Goal: Task Accomplishment & Management: Manage account settings

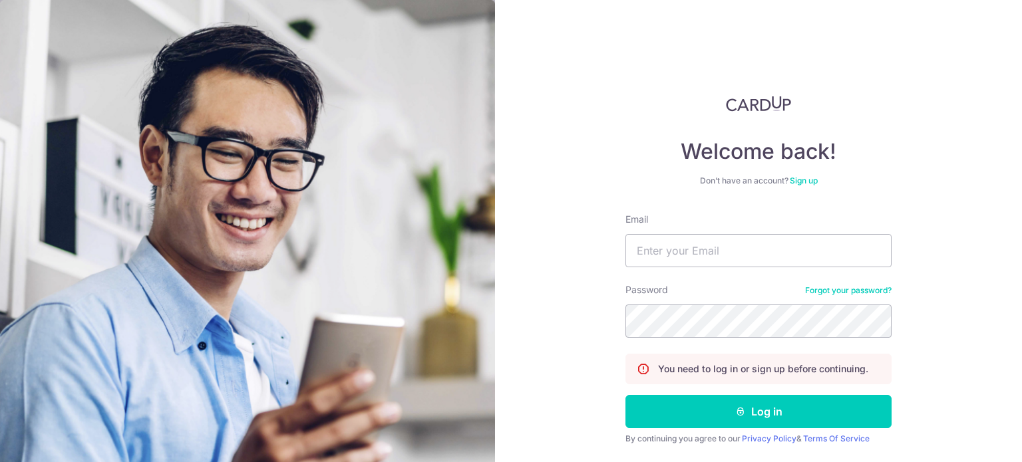
type input "[EMAIL_ADDRESS][DOMAIN_NAME]"
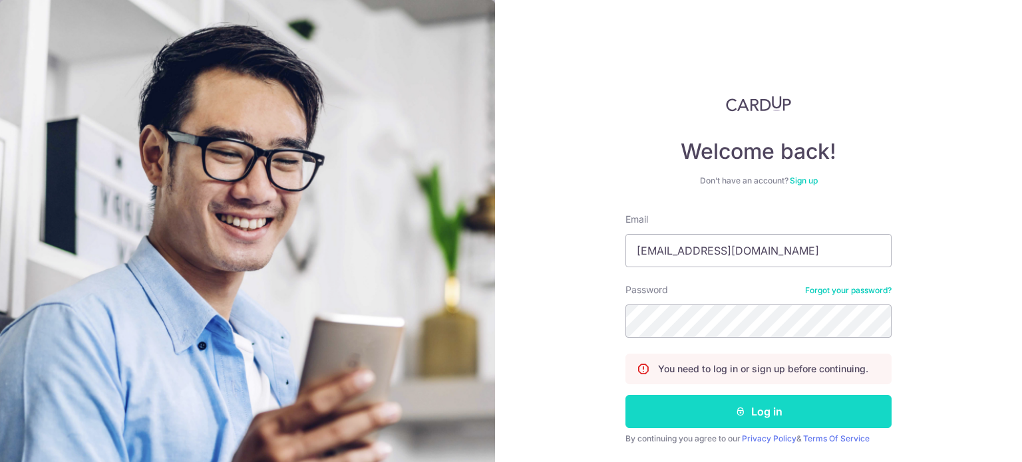
click at [690, 398] on button "Log in" at bounding box center [758, 411] width 266 height 33
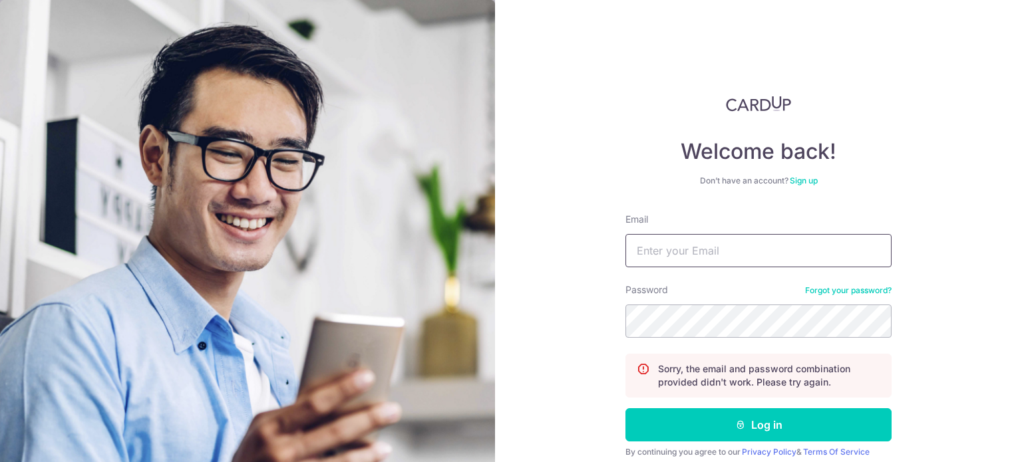
click at [696, 249] on input "Email" at bounding box center [758, 250] width 266 height 33
type input "[EMAIL_ADDRESS][DOMAIN_NAME]"
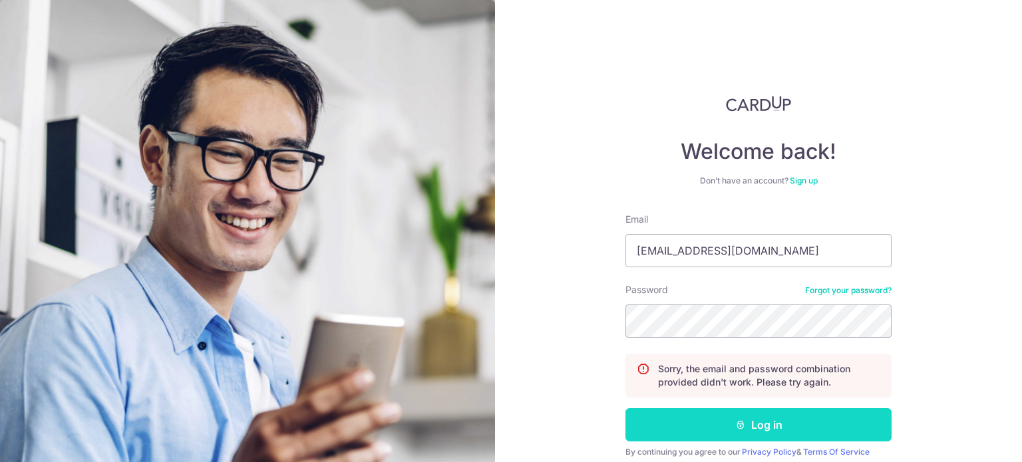
click at [708, 419] on button "Log in" at bounding box center [758, 424] width 266 height 33
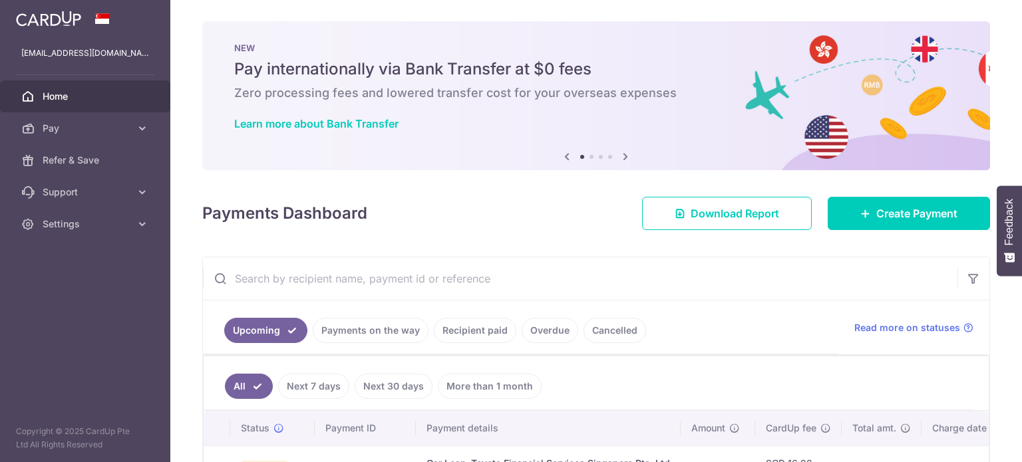
scroll to position [200, 0]
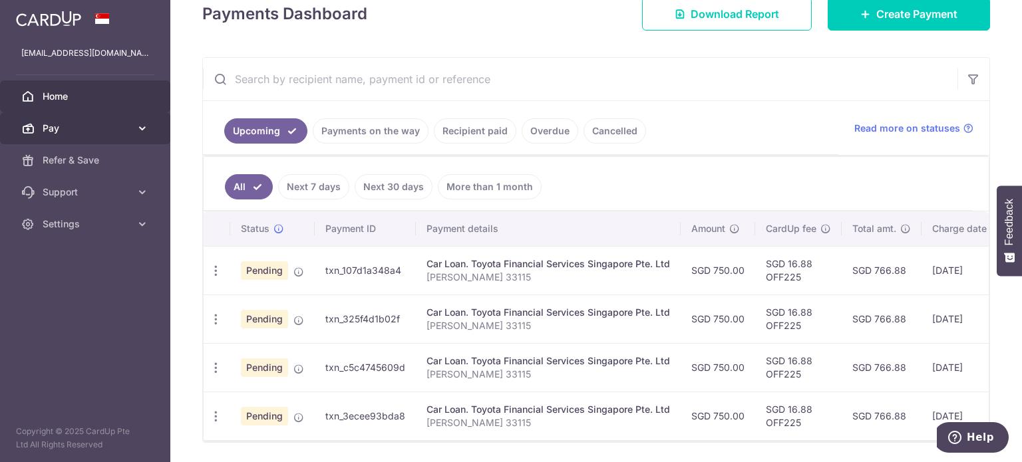
click at [69, 134] on span "Pay" at bounding box center [87, 128] width 88 height 13
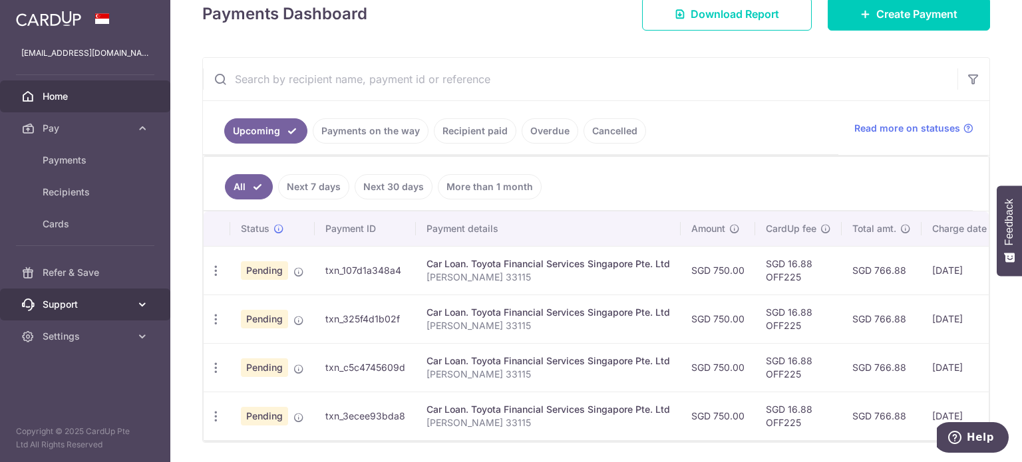
click at [75, 302] on span "Support" at bounding box center [87, 304] width 88 height 13
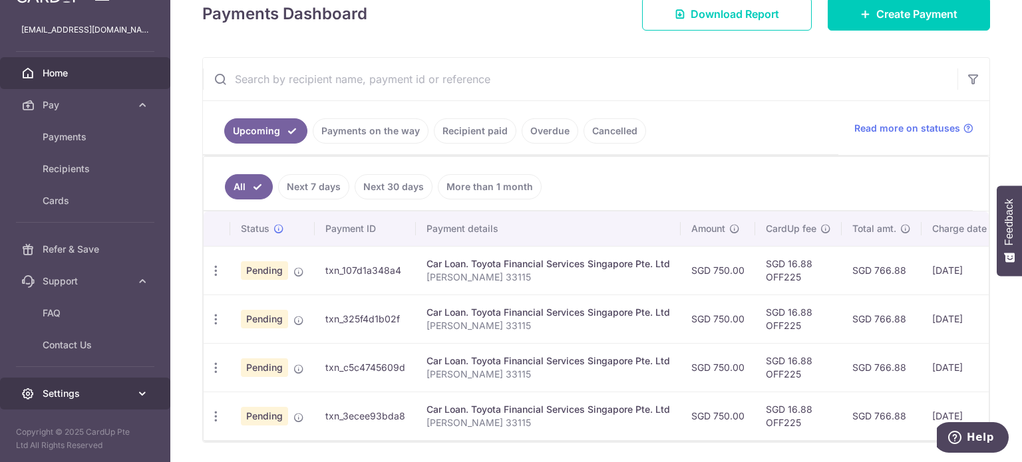
click at [75, 390] on span "Settings" at bounding box center [87, 393] width 88 height 13
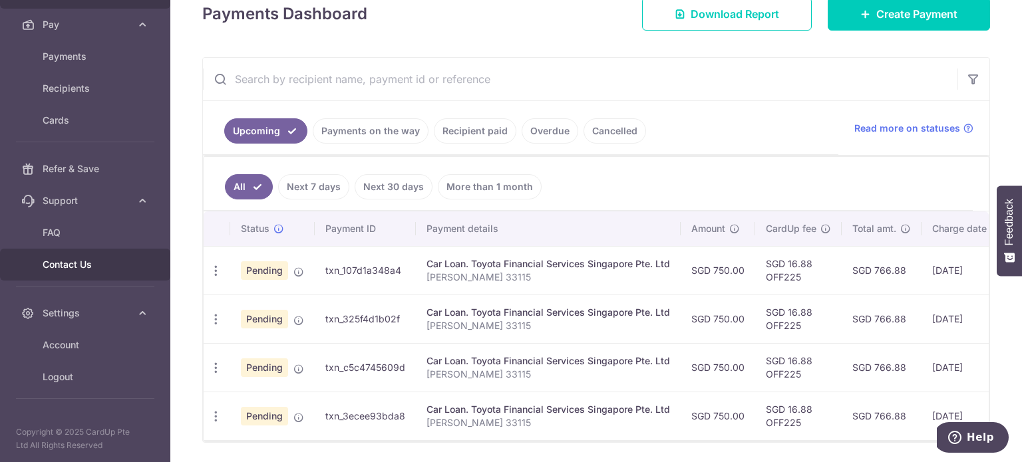
scroll to position [0, 0]
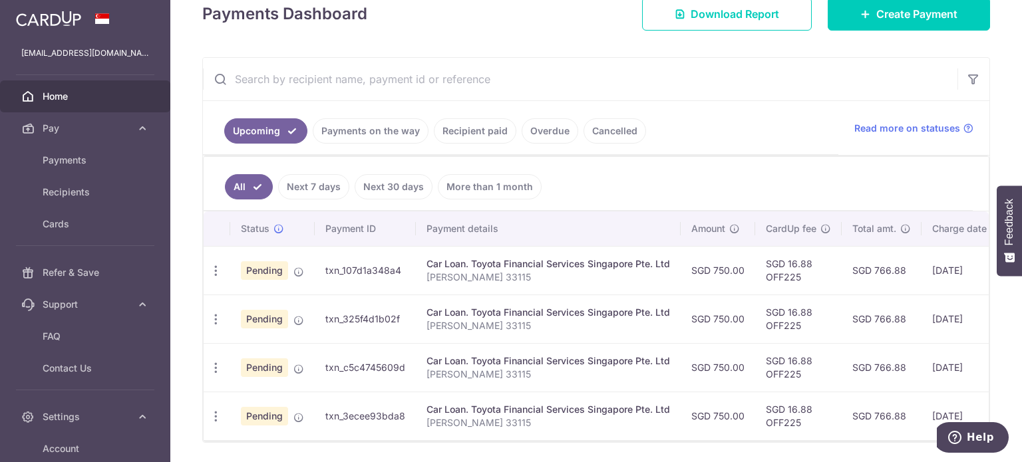
click at [59, 94] on span "Home" at bounding box center [87, 96] width 88 height 13
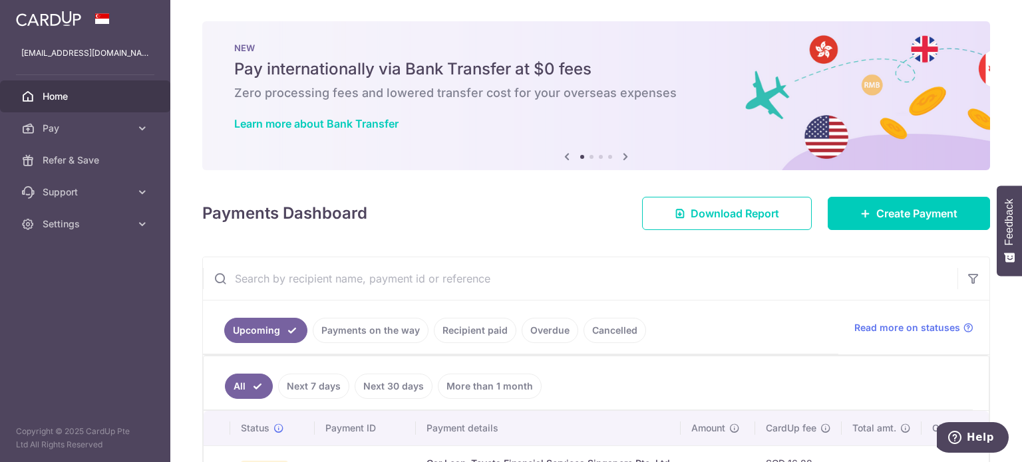
click at [621, 158] on icon at bounding box center [625, 156] width 16 height 17
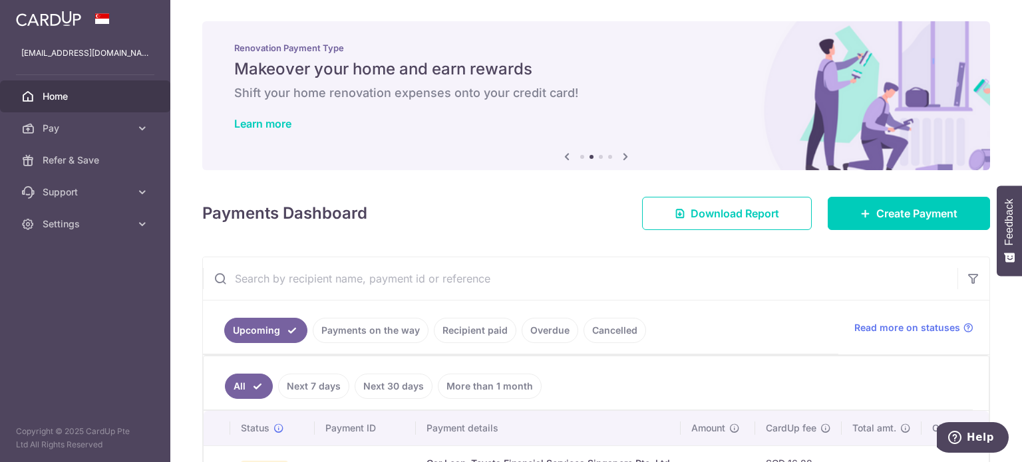
click at [621, 158] on icon at bounding box center [625, 156] width 16 height 17
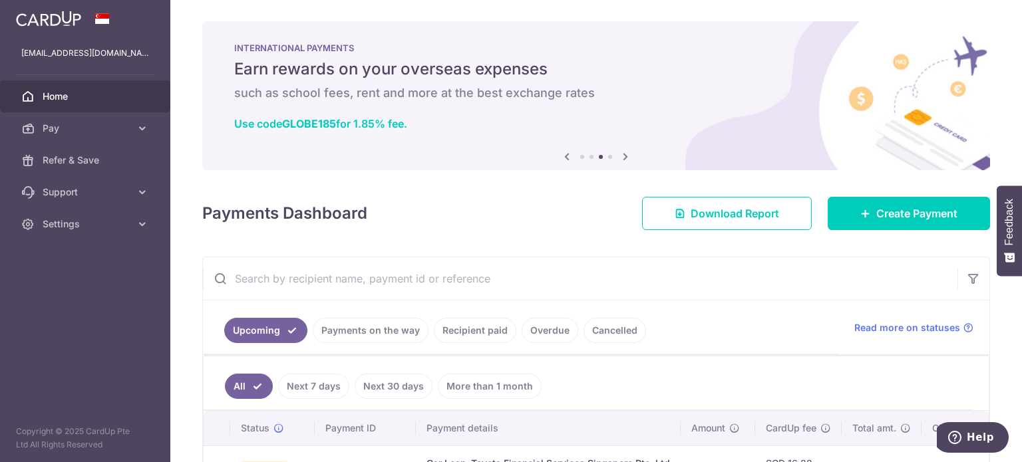
click at [621, 158] on icon at bounding box center [625, 156] width 16 height 17
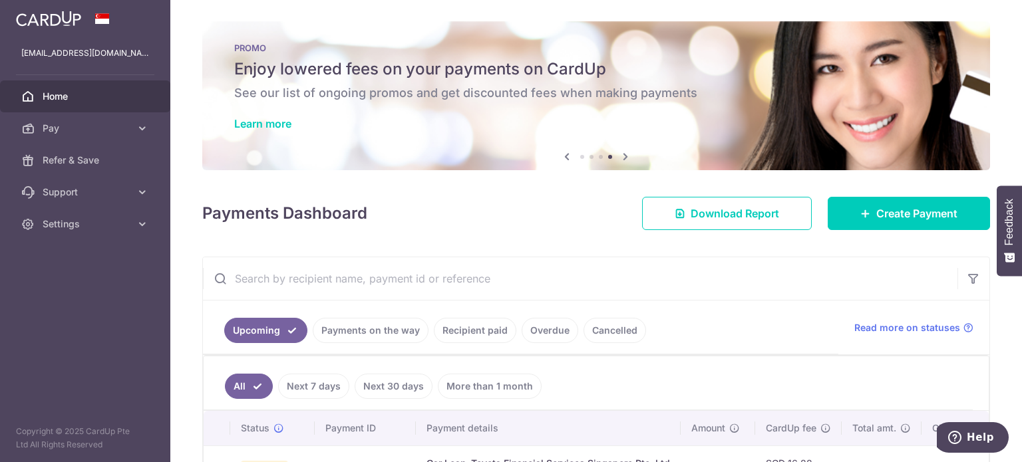
click at [617, 88] on h6 "See our list of ongoing promos and get discounted fees when making payments" at bounding box center [596, 93] width 724 height 16
click at [243, 124] on link "Learn more" at bounding box center [262, 123] width 57 height 13
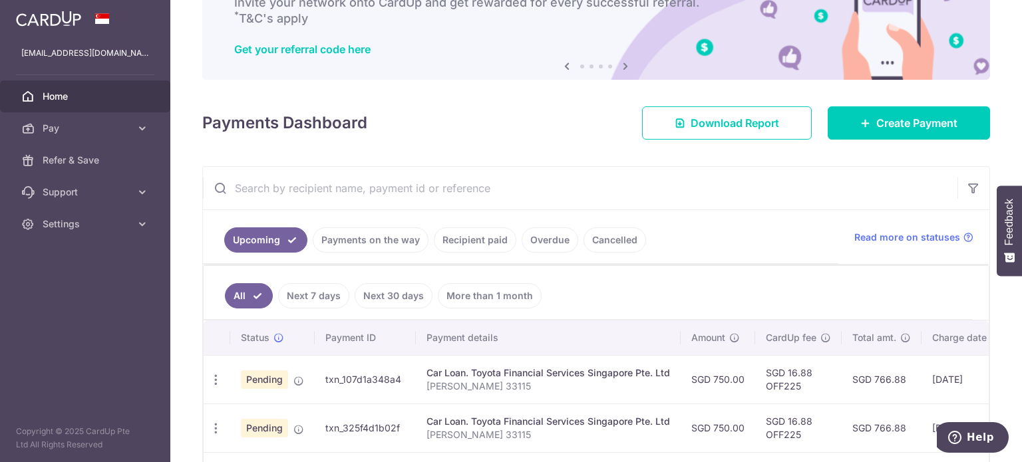
scroll to position [200, 0]
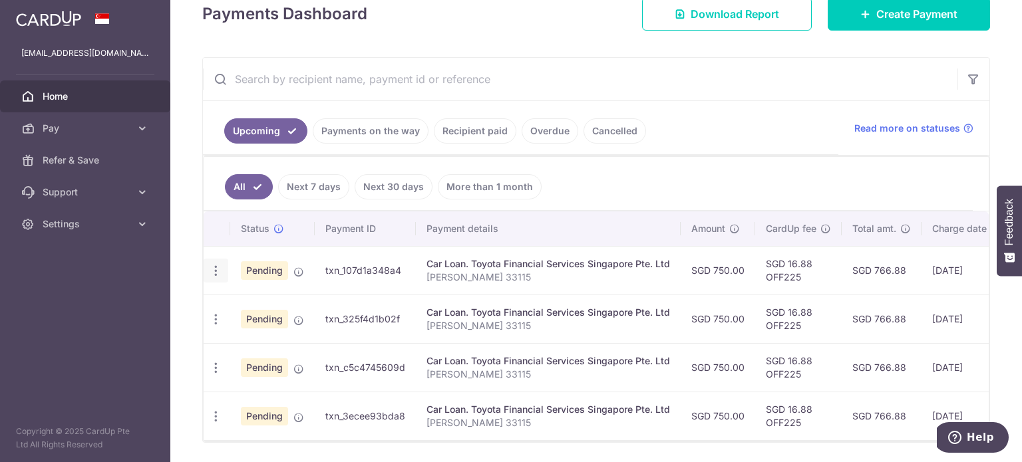
click at [214, 265] on icon "button" at bounding box center [216, 271] width 14 height 14
click at [237, 300] on link "Update payment" at bounding box center [273, 307] width 138 height 32
radio input "true"
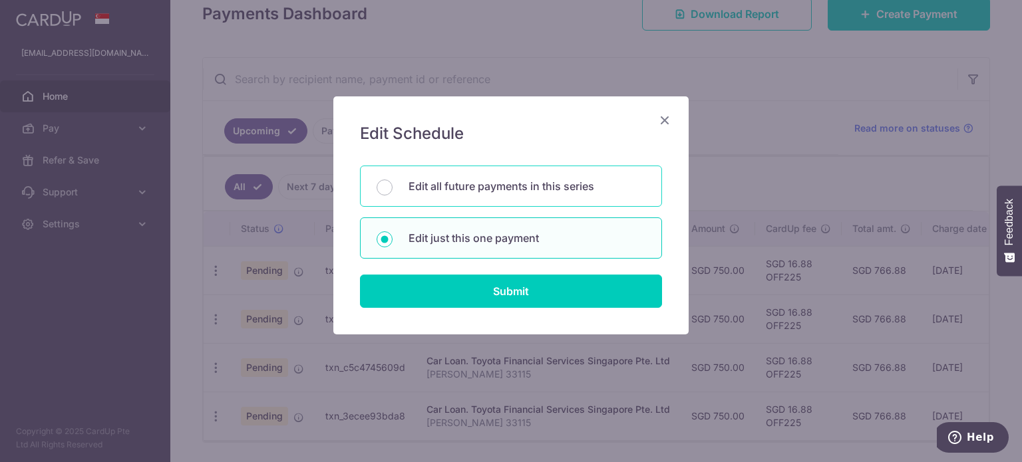
click at [498, 188] on p "Edit all future payments in this series" at bounding box center [526, 186] width 237 height 16
click at [392, 188] on input "Edit all future payments in this series" at bounding box center [384, 188] width 16 height 16
radio input "true"
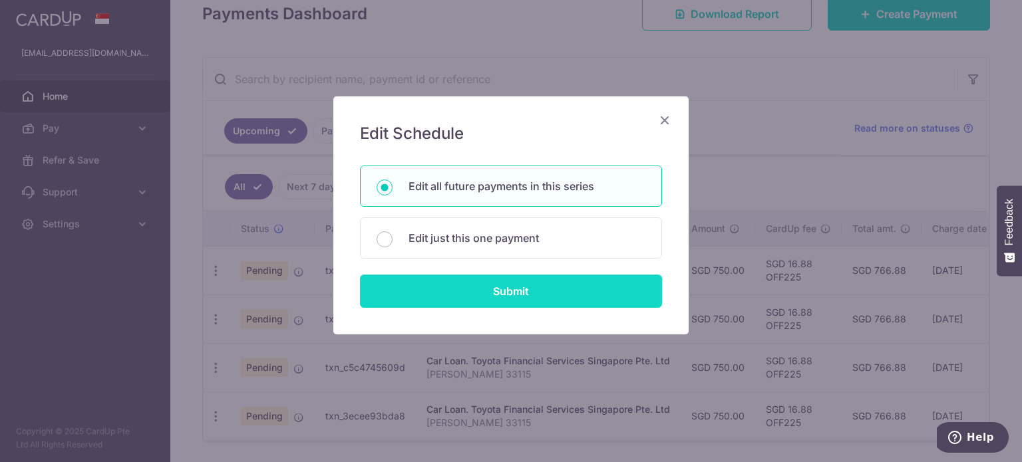
click at [503, 292] on input "Submit" at bounding box center [511, 291] width 302 height 33
radio input "true"
type input "750.00"
type input "Phyllis Teng 33115"
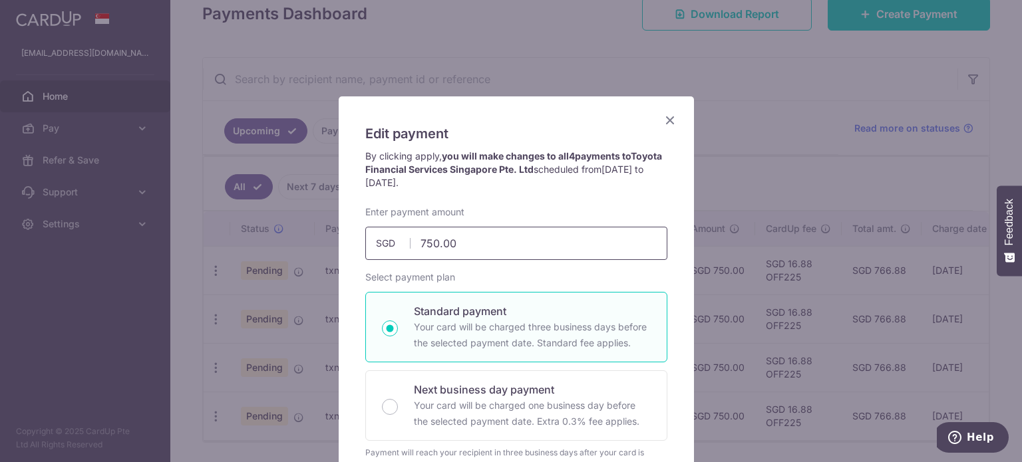
drag, startPoint x: 468, startPoint y: 242, endPoint x: 373, endPoint y: 235, distance: 94.7
click at [373, 235] on input "750.00" at bounding box center [516, 243] width 302 height 33
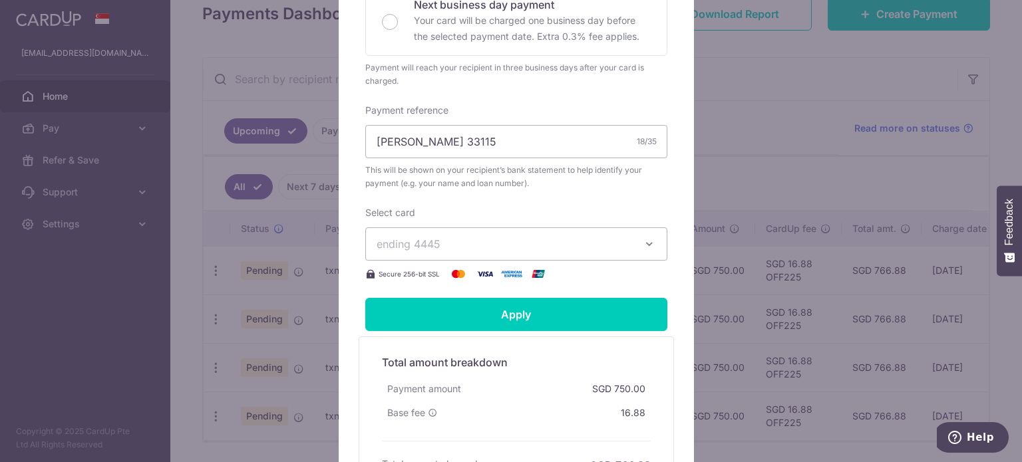
scroll to position [348, 0]
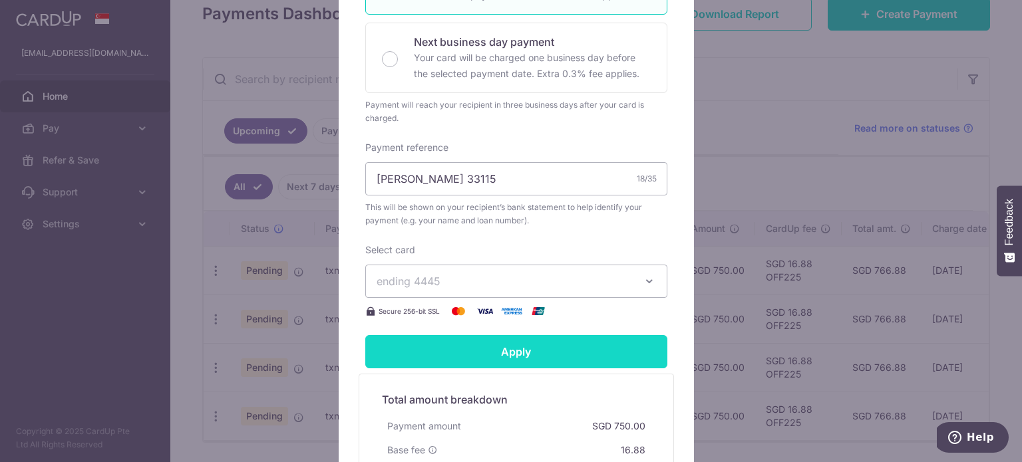
type input "500.00"
click at [446, 340] on input "Apply" at bounding box center [516, 351] width 302 height 33
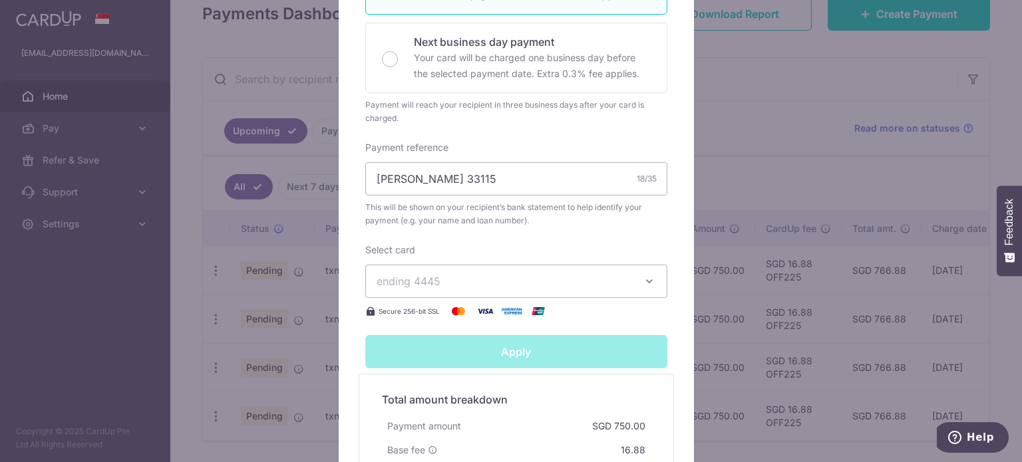
type input "Successfully Applied"
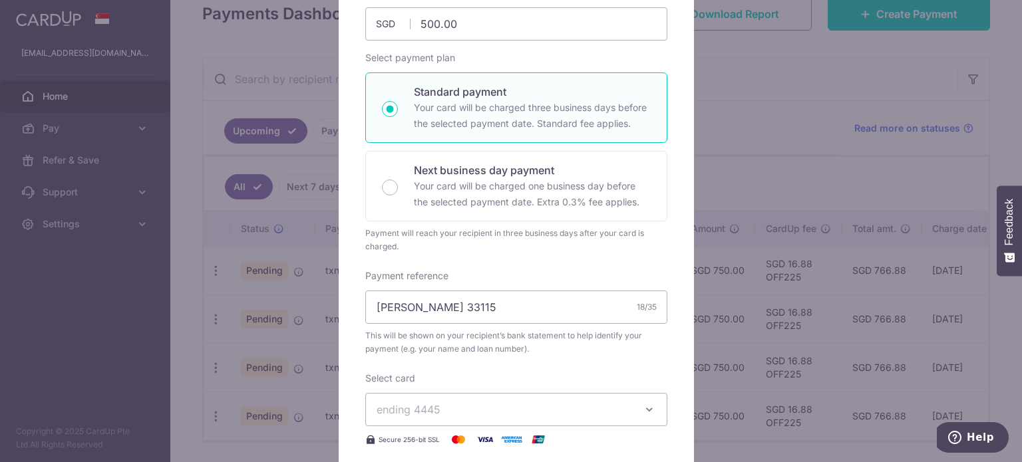
scroll to position [0, 0]
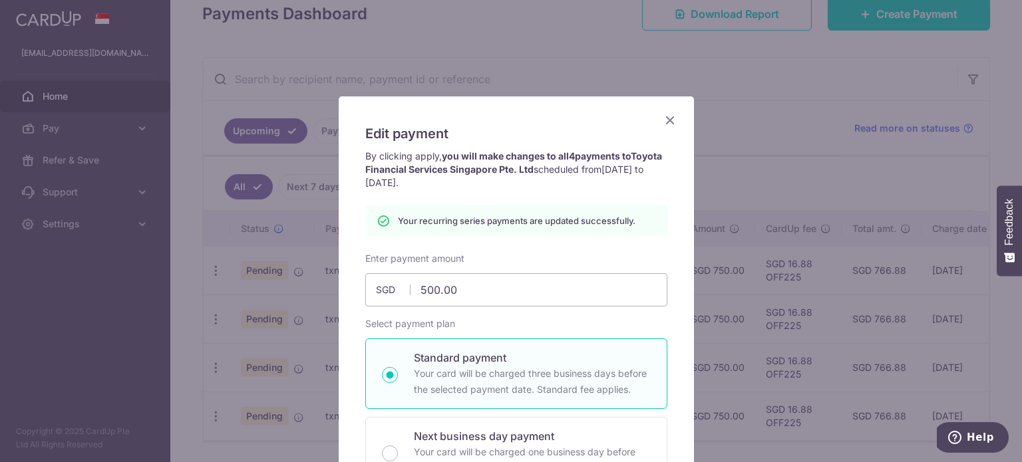
click at [662, 117] on icon "Close" at bounding box center [670, 120] width 16 height 17
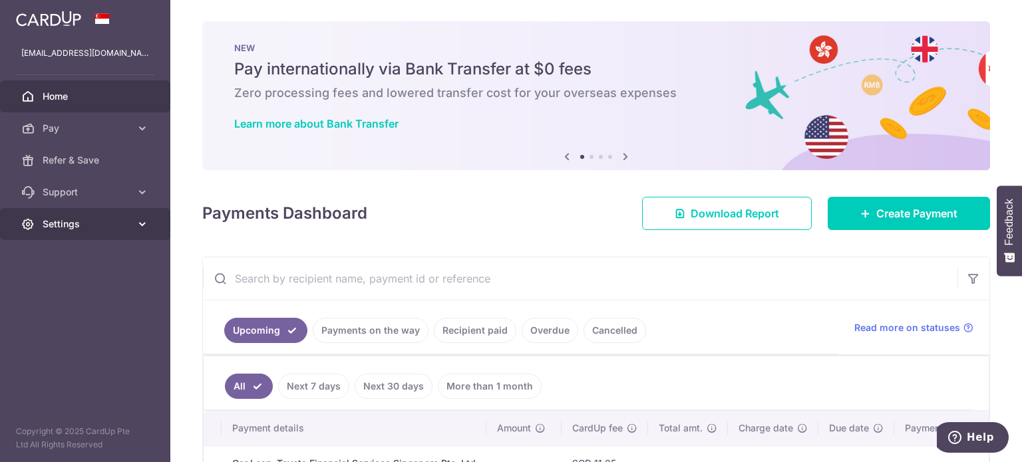
click at [55, 231] on link "Settings" at bounding box center [85, 224] width 170 height 32
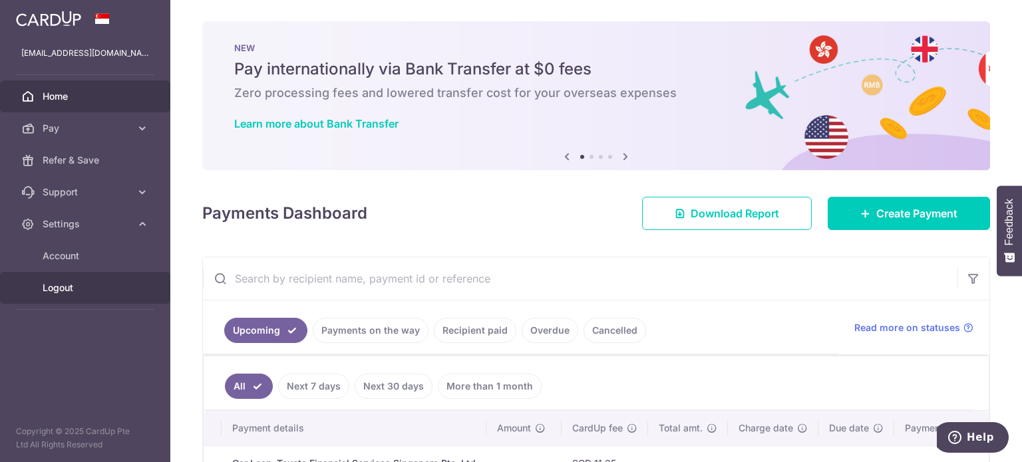
click at [51, 283] on span "Logout" at bounding box center [87, 287] width 88 height 13
